Goal: Task Accomplishment & Management: Use online tool/utility

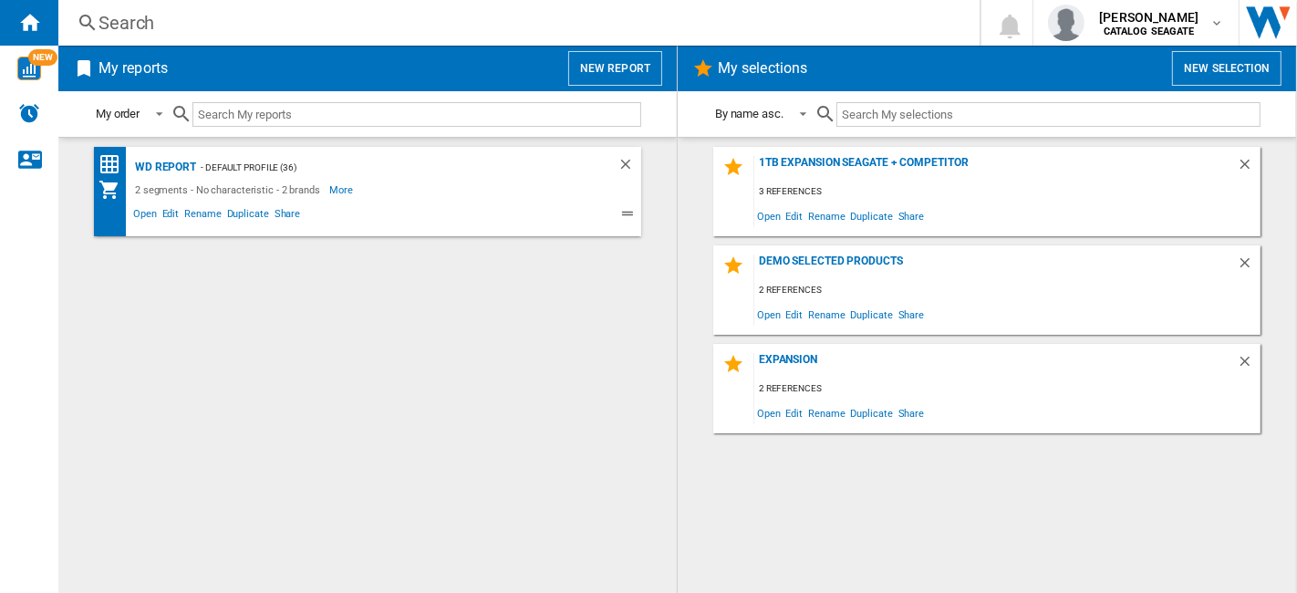
click at [668, 74] on div "My reports New report" at bounding box center [367, 69] width 619 height 46
click at [618, 74] on button "New report" at bounding box center [615, 68] width 94 height 35
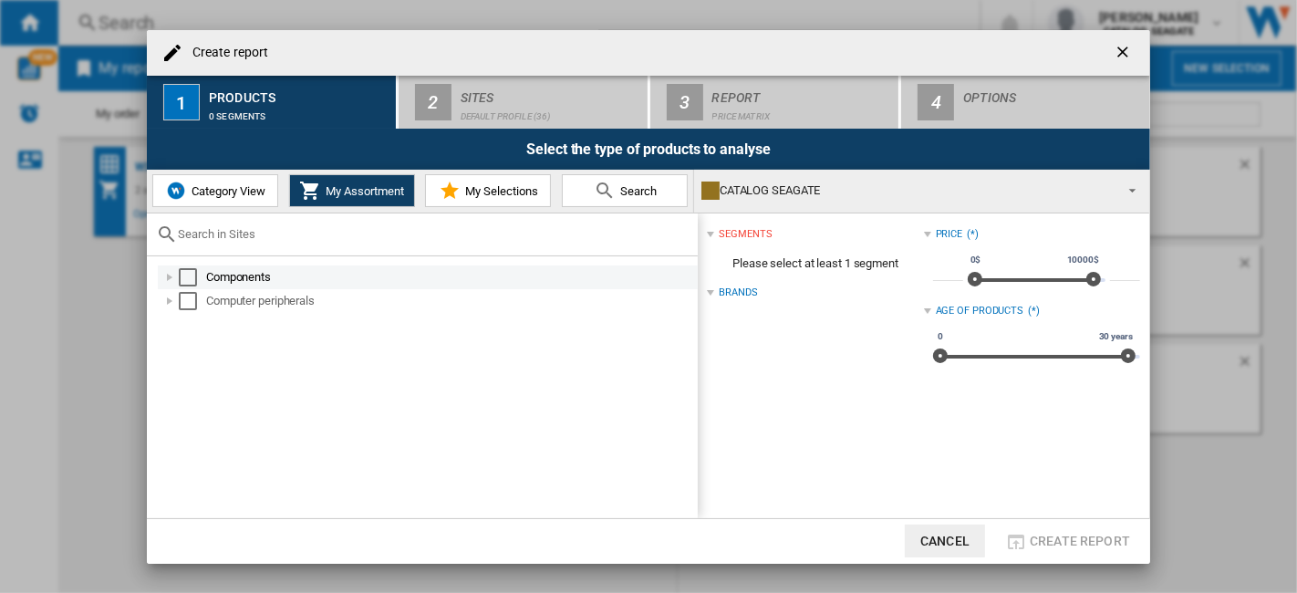
click at [187, 275] on div "Select" at bounding box center [188, 277] width 18 height 18
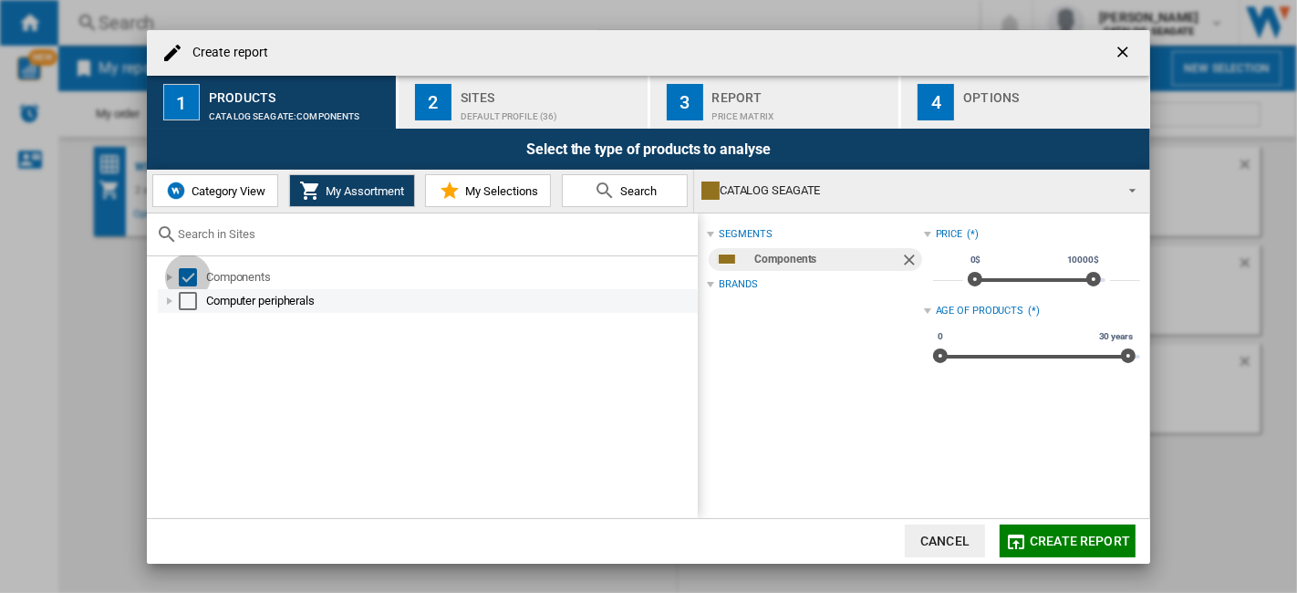
click at [190, 290] on div "Computer peripherals" at bounding box center [428, 301] width 540 height 24
click at [185, 301] on div "Select" at bounding box center [188, 301] width 18 height 18
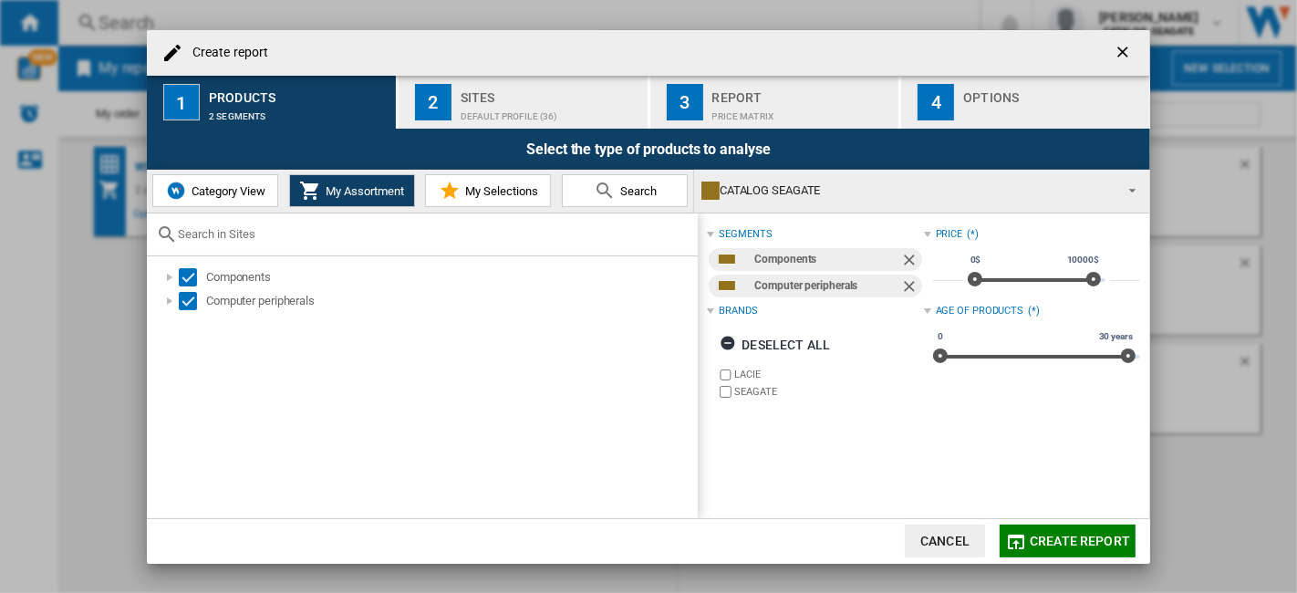
click at [573, 123] on button "2 Sites Default profile (36)" at bounding box center [524, 102] width 251 height 53
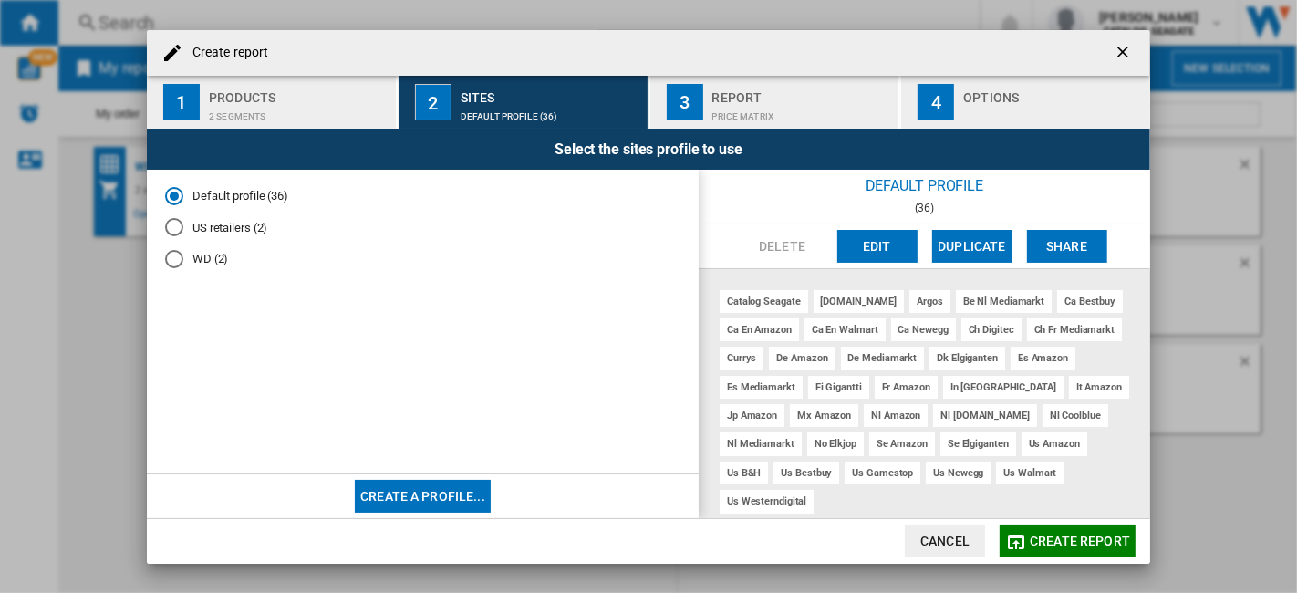
click at [245, 224] on md-radio-button "US retailers (2)" at bounding box center [422, 227] width 515 height 17
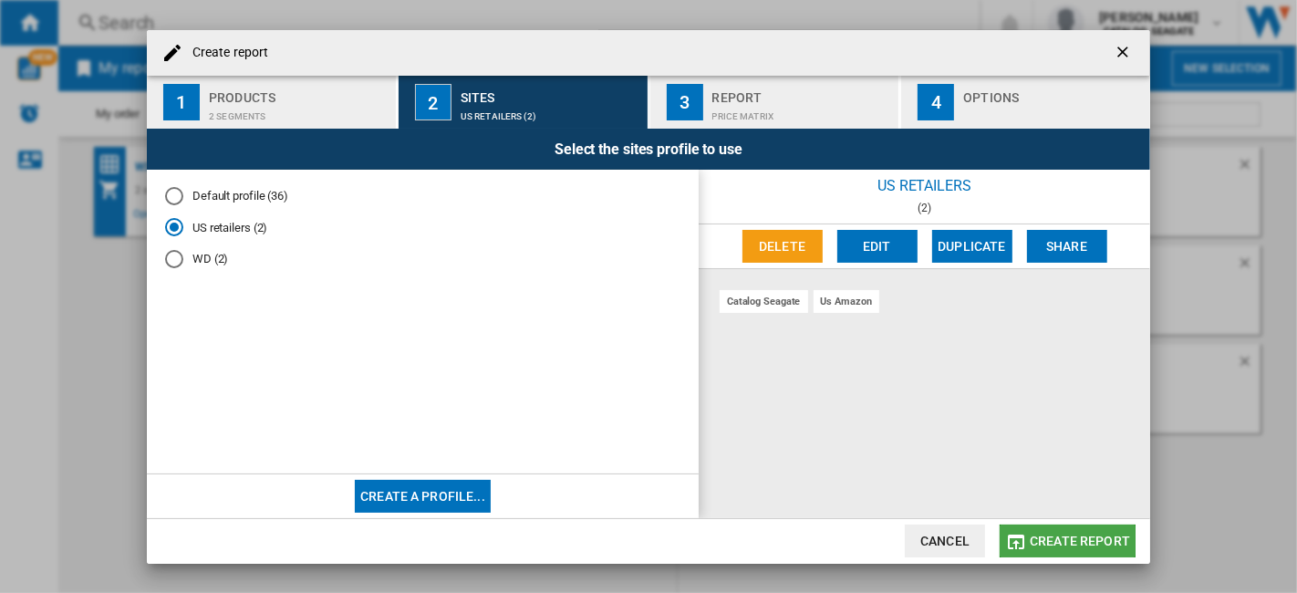
drag, startPoint x: 1065, startPoint y: 541, endPoint x: 953, endPoint y: 445, distance: 147.5
click at [1065, 542] on span "Create report" at bounding box center [1080, 541] width 100 height 15
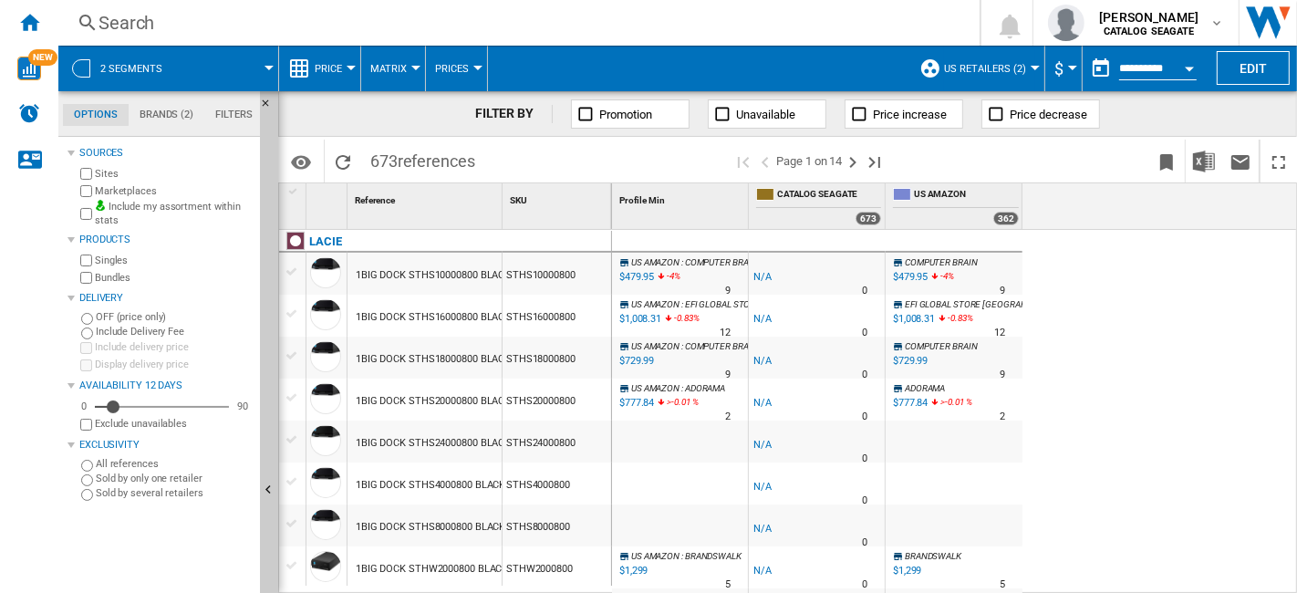
click at [130, 194] on label "Marketplaces" at bounding box center [174, 191] width 158 height 14
click at [347, 66] on button "Price" at bounding box center [333, 69] width 36 height 46
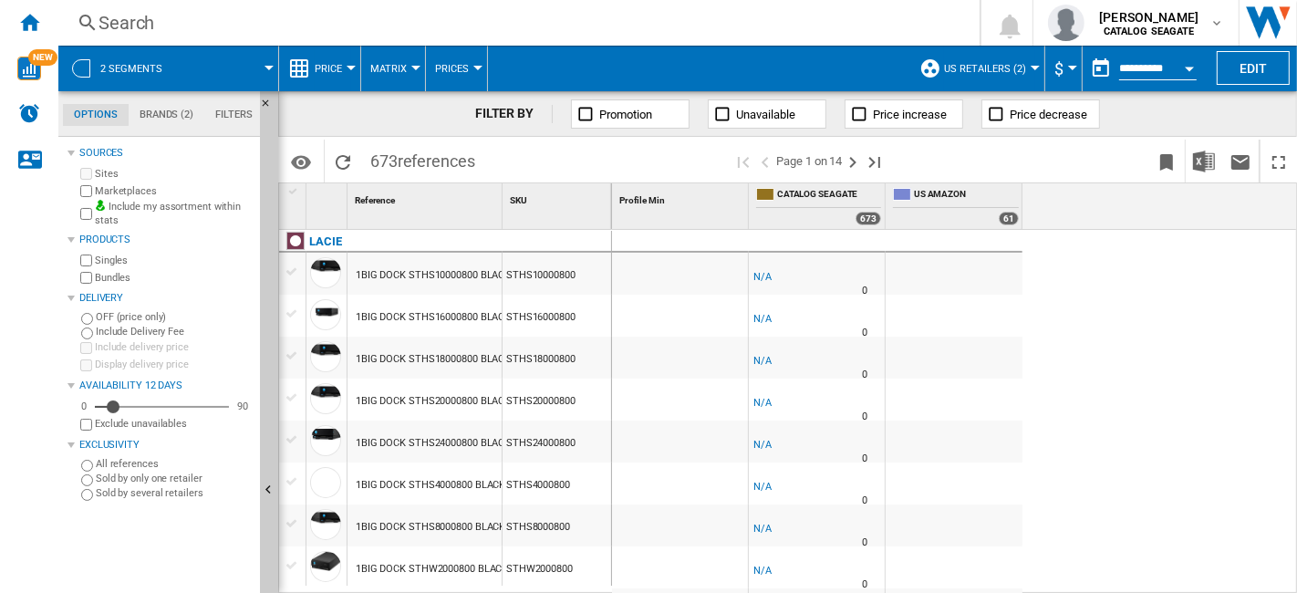
click at [348, 76] on button "Price" at bounding box center [333, 69] width 36 height 46
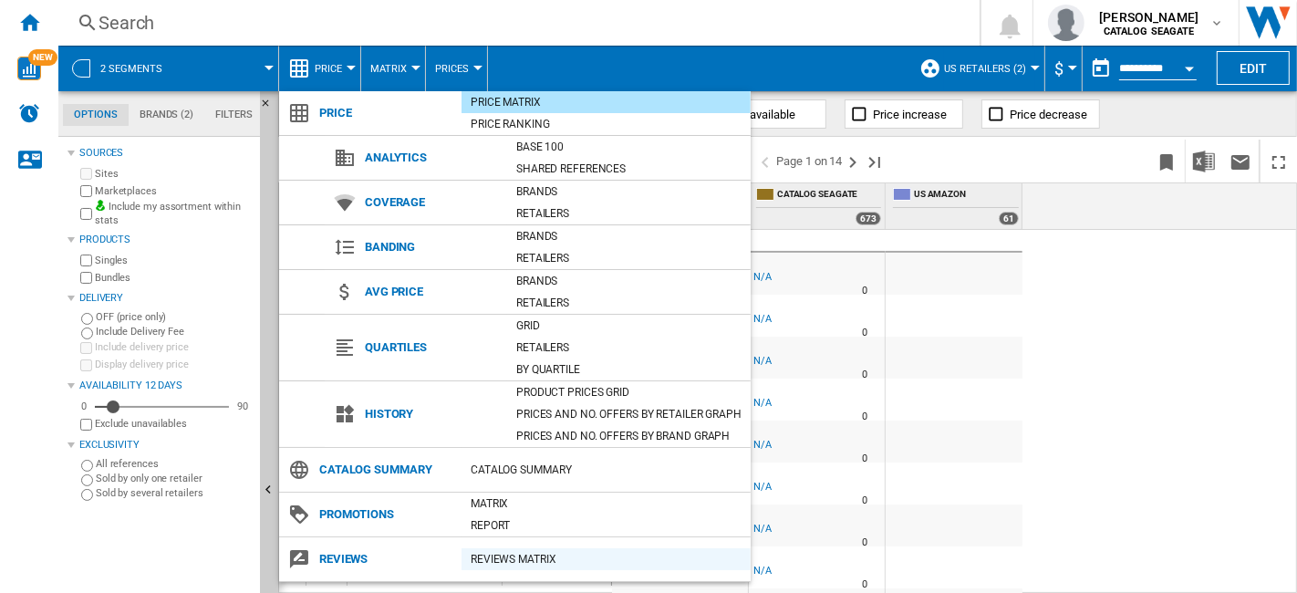
click at [506, 558] on div "REVIEWS Matrix" at bounding box center [606, 559] width 289 height 18
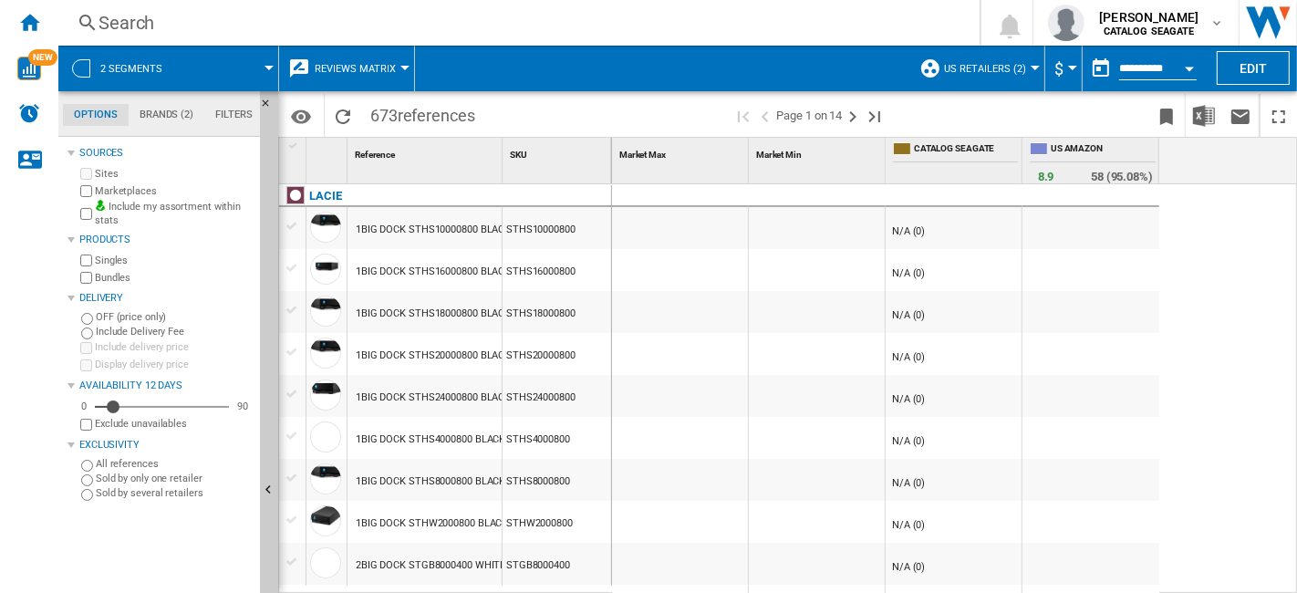
click at [134, 210] on label "Include my assortment within stats" at bounding box center [174, 214] width 158 height 28
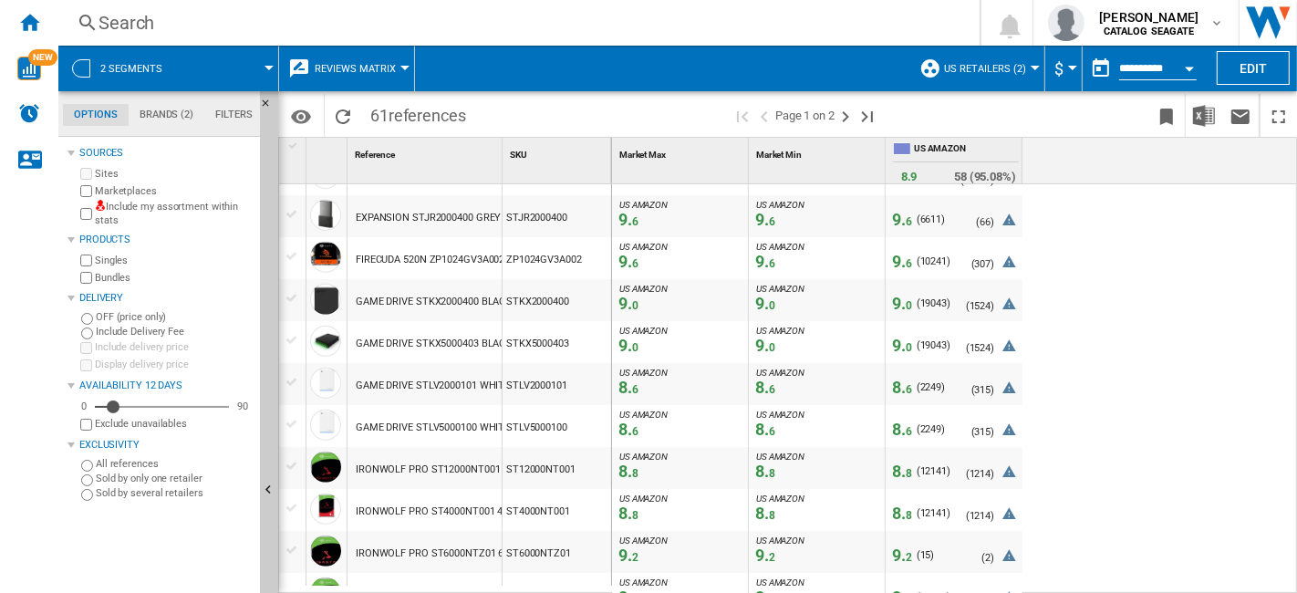
scroll to position [1520, 0]
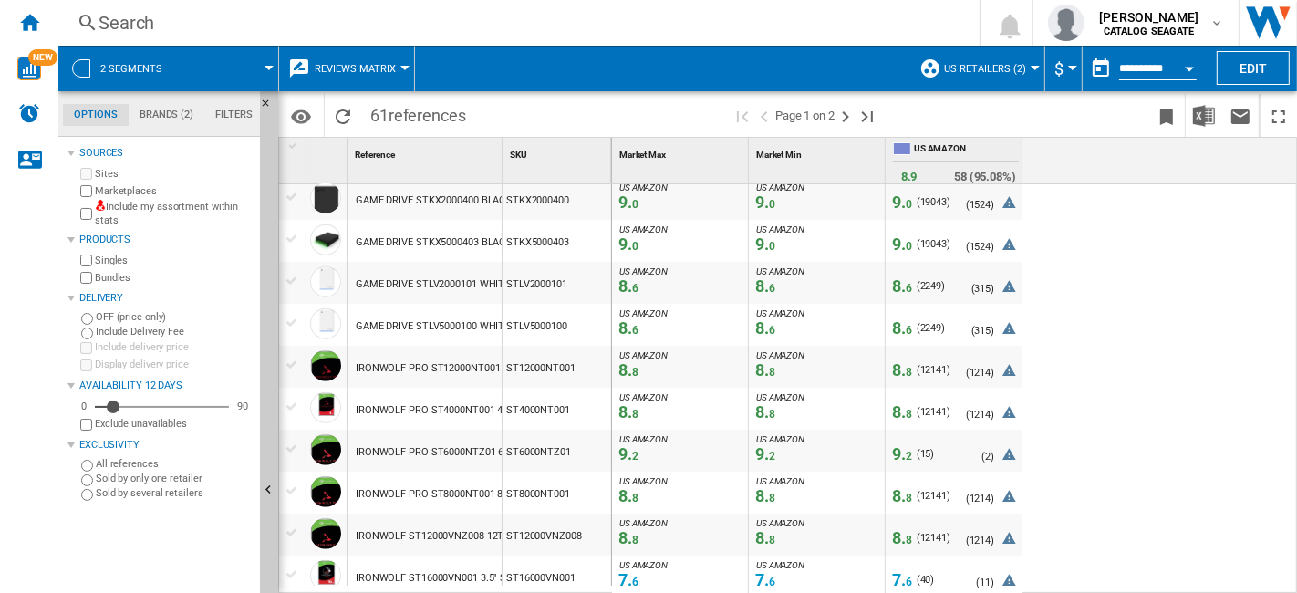
click at [903, 370] on span "8. 8" at bounding box center [902, 369] width 20 height 19
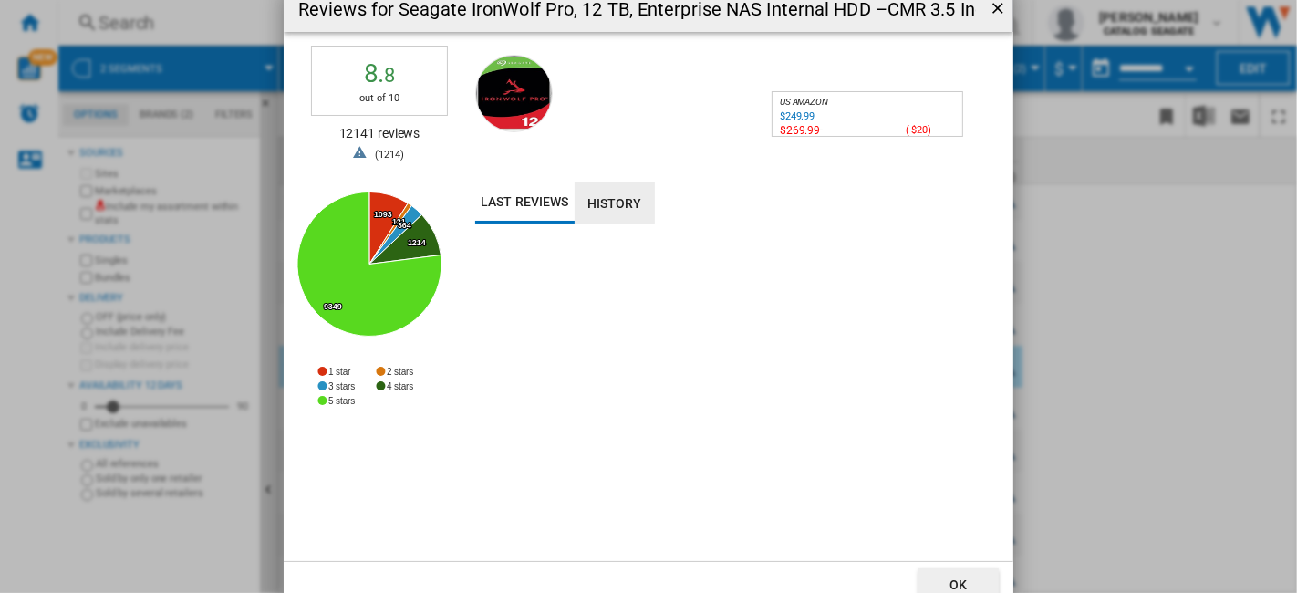
click at [622, 208] on button "History" at bounding box center [615, 202] width 80 height 41
click at [531, 197] on button "Last reviews" at bounding box center [524, 202] width 99 height 41
click at [633, 216] on button "History" at bounding box center [615, 202] width 80 height 41
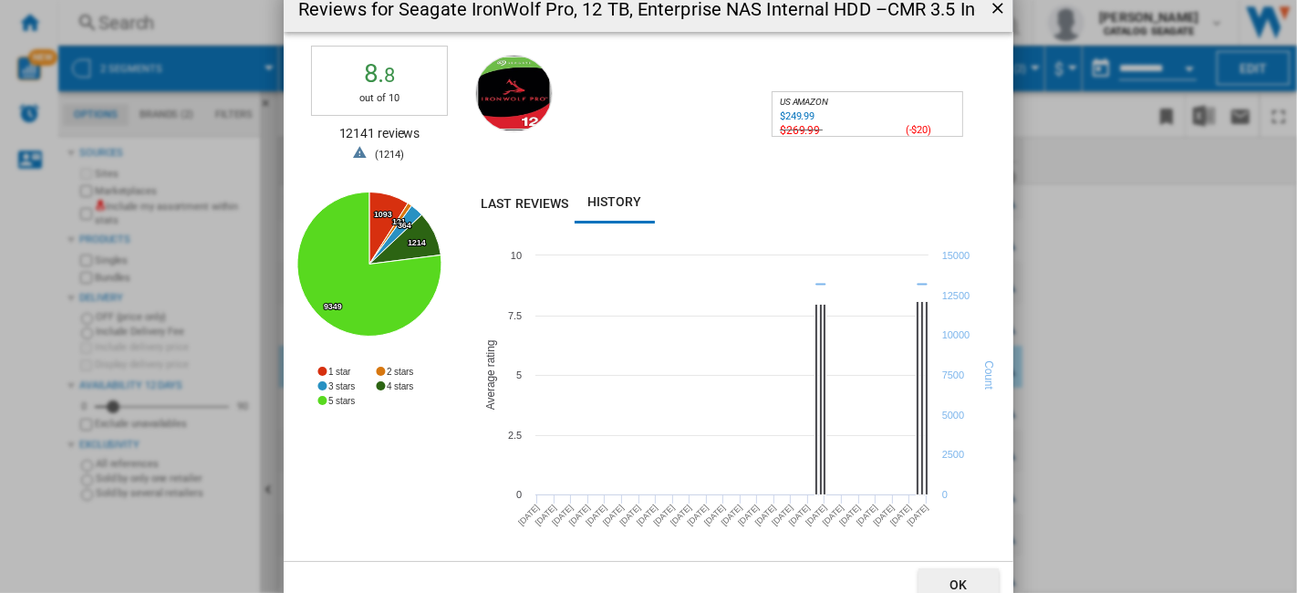
click at [1175, 333] on div "Reviews for Seagate IronWolf Pro, 12 TB, Enterprise NAS Internal HDD –CMR 3.5 I…" at bounding box center [648, 296] width 1297 height 593
click at [956, 576] on button "OK" at bounding box center [959, 584] width 80 height 33
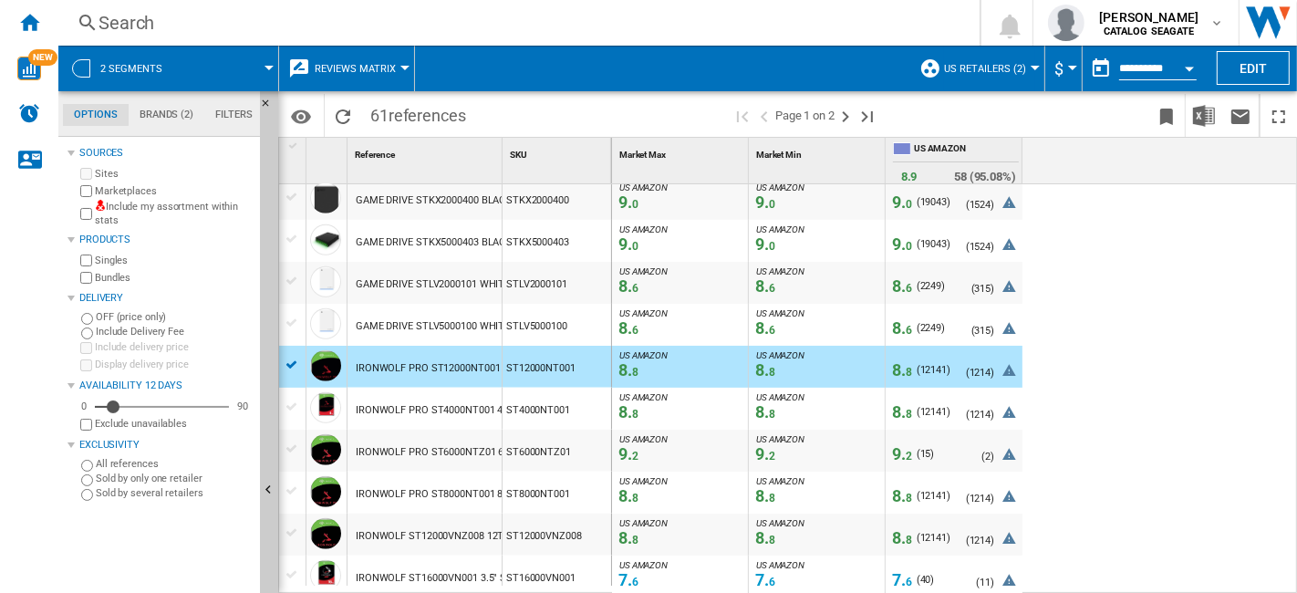
click at [769, 456] on span "2" at bounding box center [772, 456] width 6 height 13
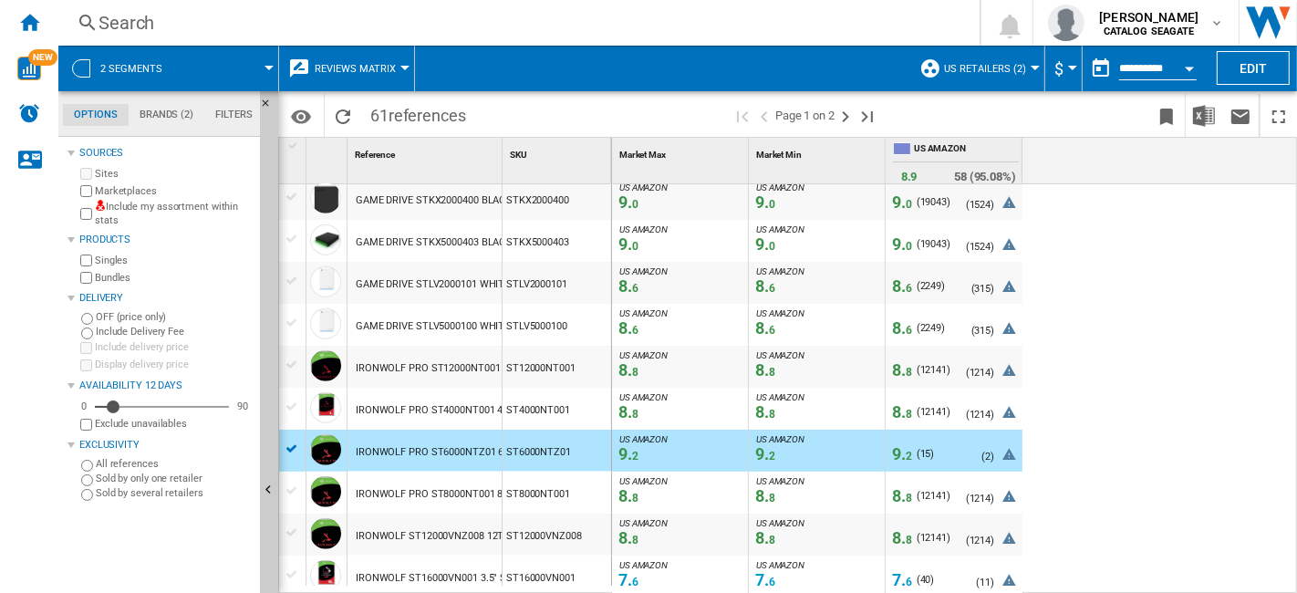
click at [901, 242] on span "9. 0" at bounding box center [902, 243] width 20 height 19
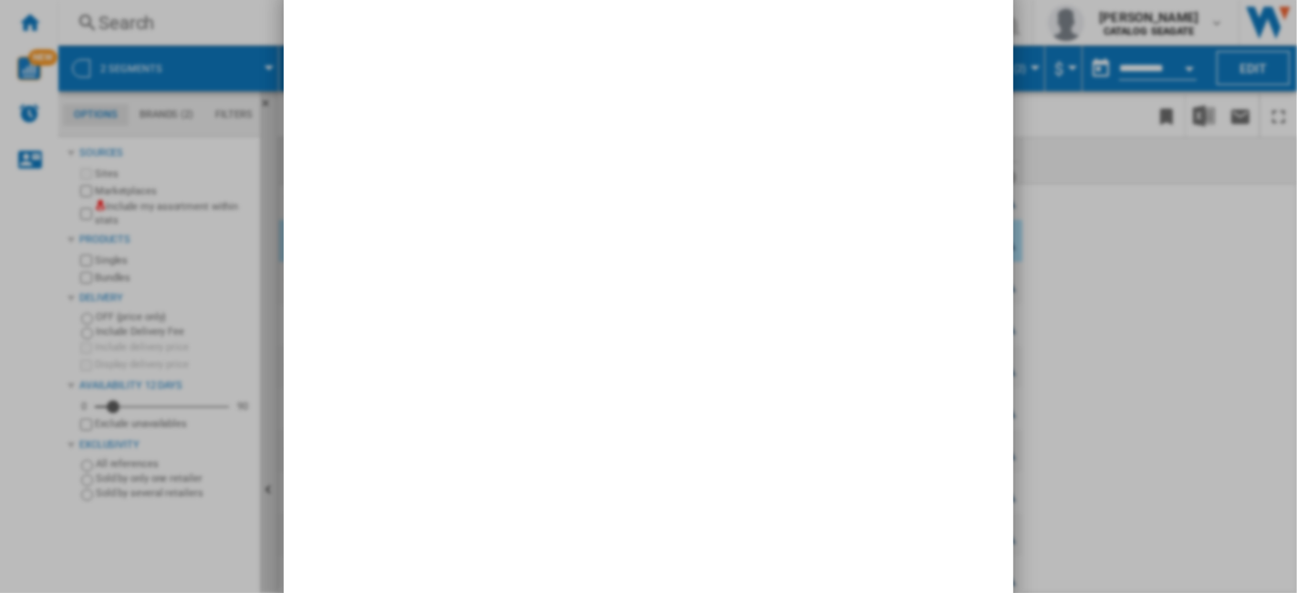
scroll to position [7, 0]
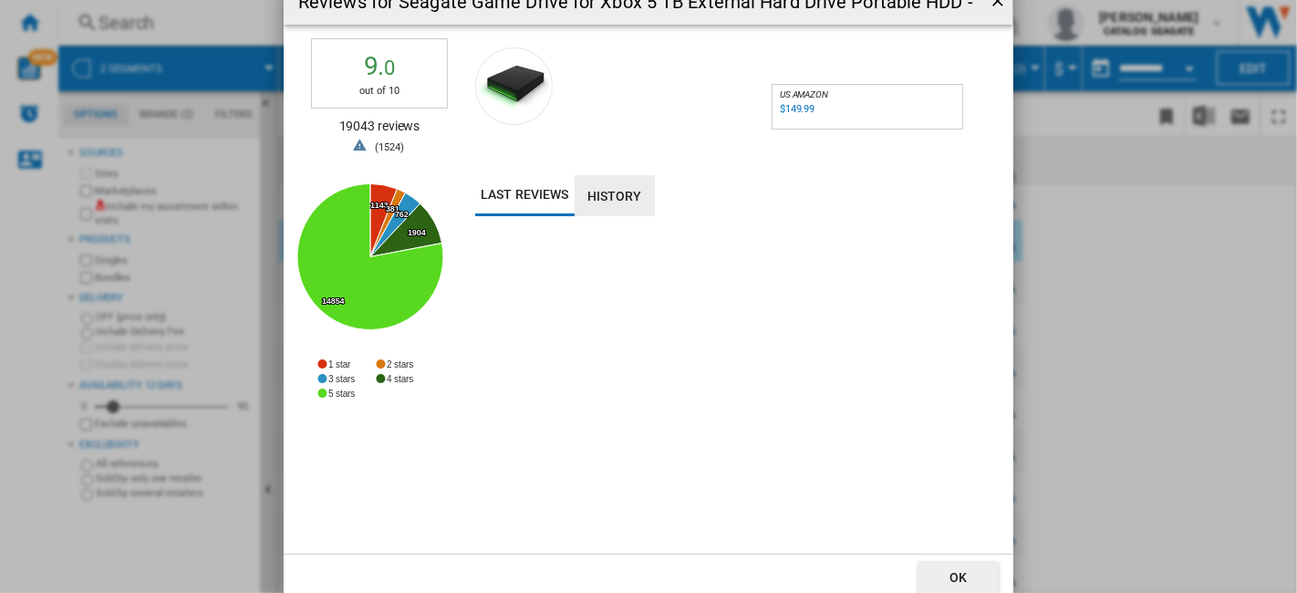
click at [594, 199] on button "History" at bounding box center [615, 195] width 80 height 41
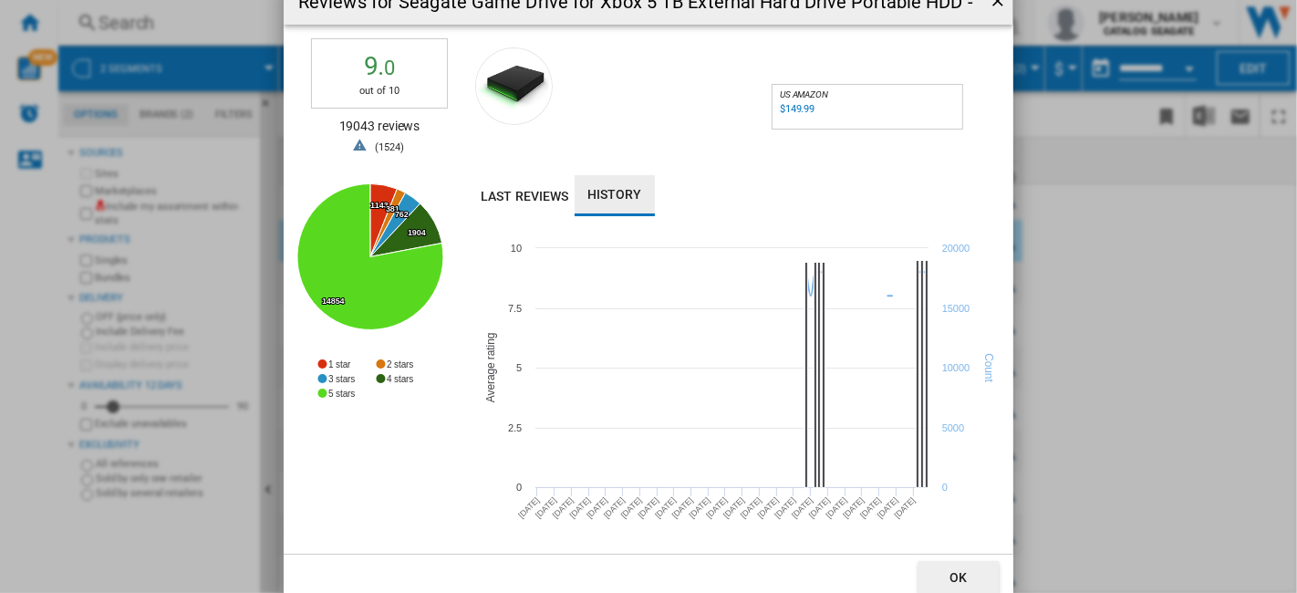
click at [1146, 237] on div "Reviews for Seagate Game Drive for Xbox 5 TB External Hard Drive Portable HDD -…" at bounding box center [648, 296] width 1297 height 593
click at [1003, 4] on ng-md-icon "getI18NText('BUTTONS.CLOSE_DIALOG')" at bounding box center [1000, 3] width 22 height 22
